Goal: Task Accomplishment & Management: Use online tool/utility

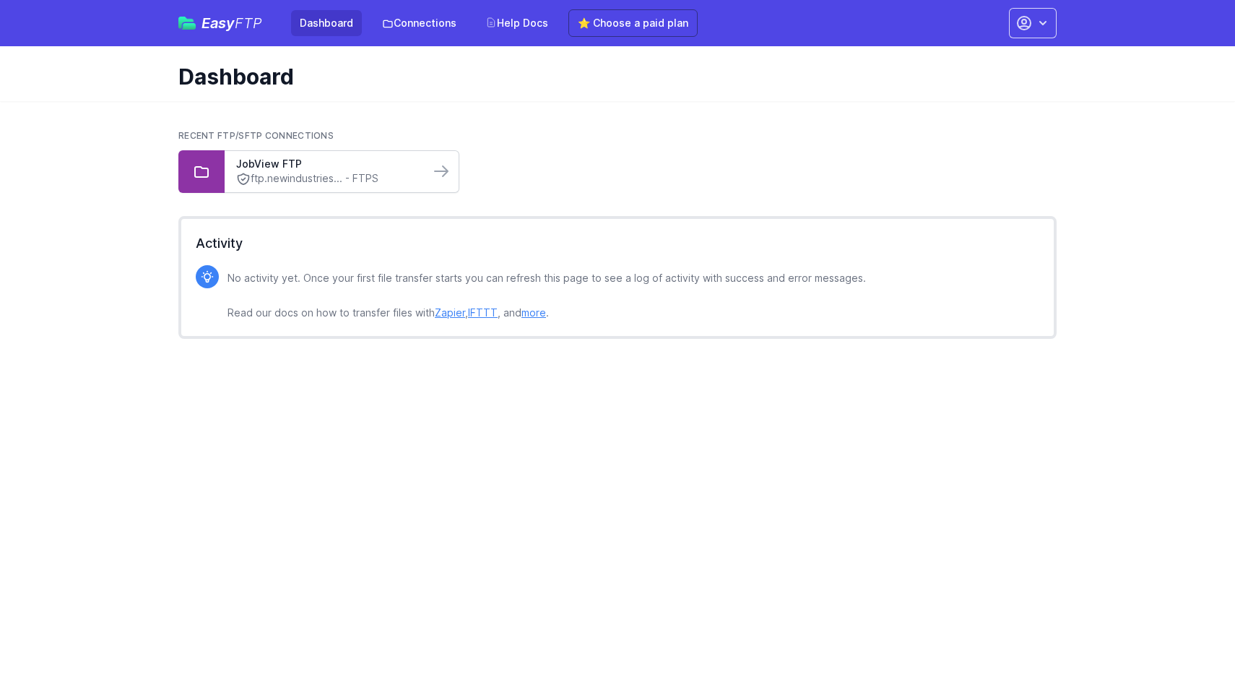
click at [267, 152] on div "JobView FTP ftp.newindustries... - FTPS" at bounding box center [327, 171] width 205 height 41
click at [266, 171] on link "ftp.newindustries... - FTPS" at bounding box center [327, 178] width 182 height 15
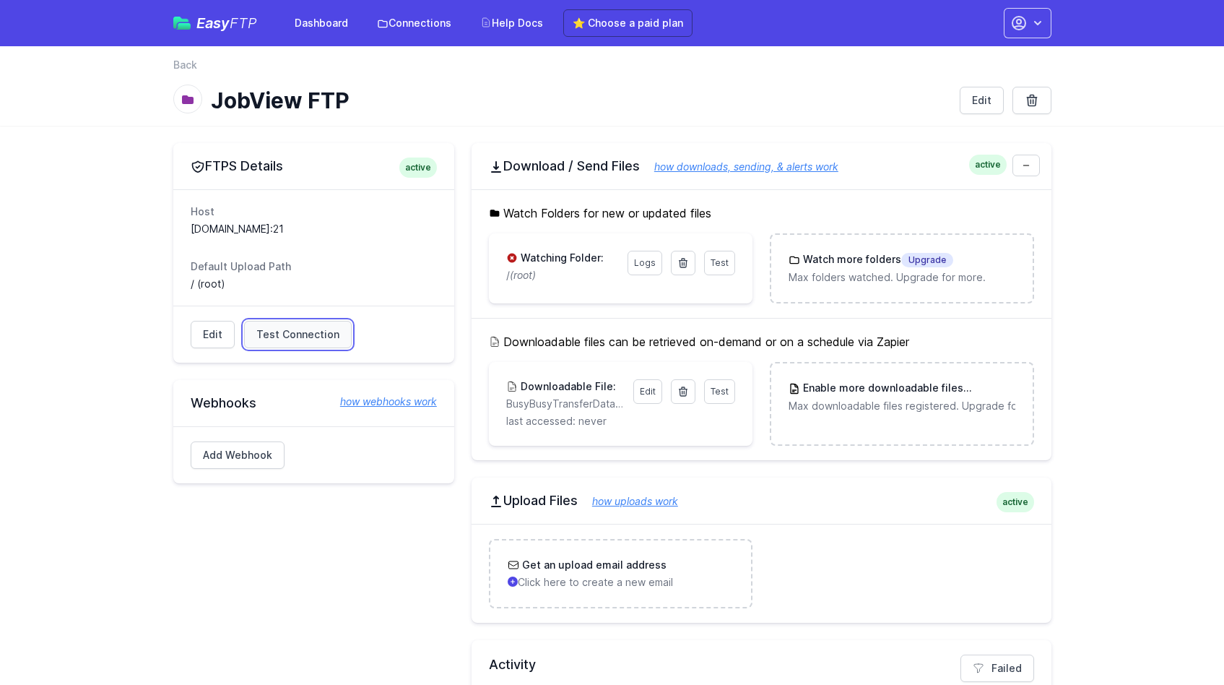
click at [285, 333] on span "Test Connection" at bounding box center [297, 334] width 83 height 14
